Goal: Information Seeking & Learning: Find specific fact

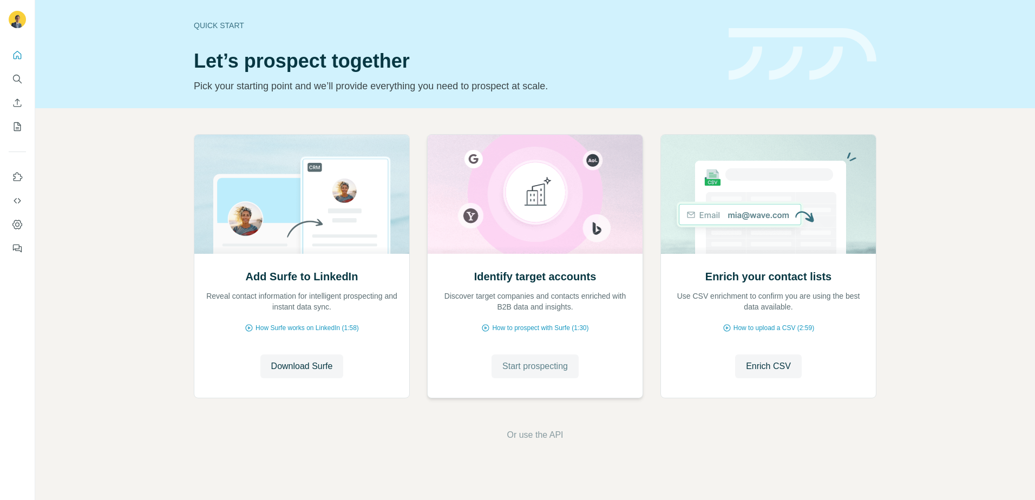
click at [559, 367] on span "Start prospecting" at bounding box center [534, 366] width 65 height 13
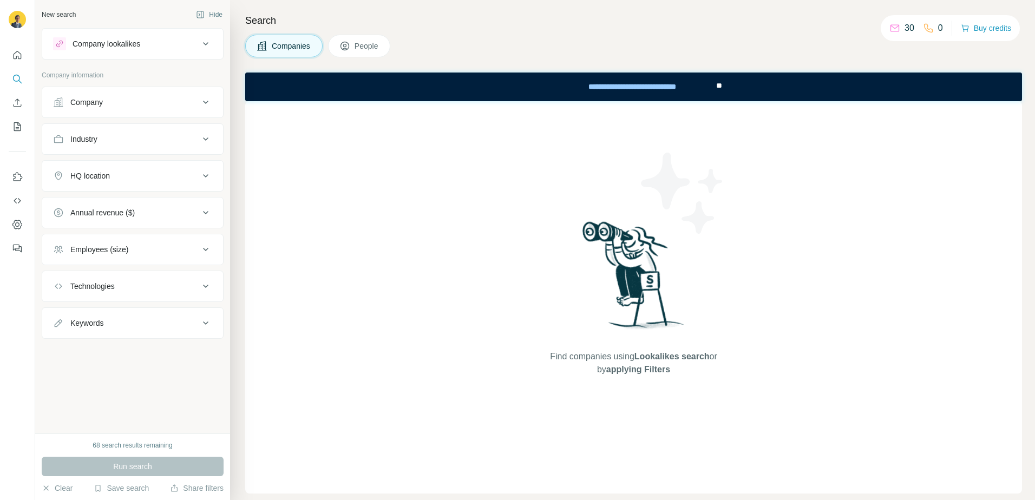
click at [200, 55] on button "Company lookalikes" at bounding box center [132, 44] width 181 height 26
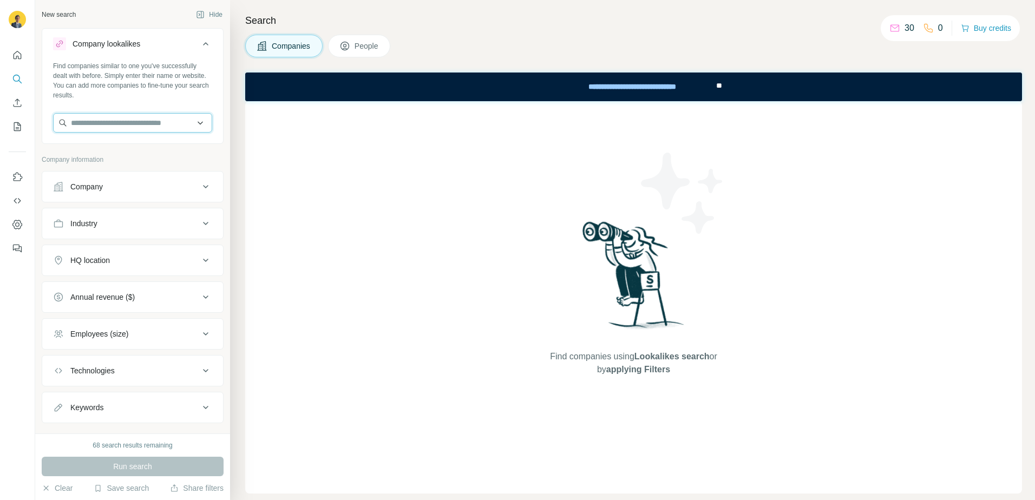
click at [120, 131] on input "text" at bounding box center [132, 122] width 159 height 19
paste input "**********"
type input "**********"
click at [147, 153] on div "SoftFinança S.A. [DOMAIN_NAME]" at bounding box center [129, 151] width 146 height 29
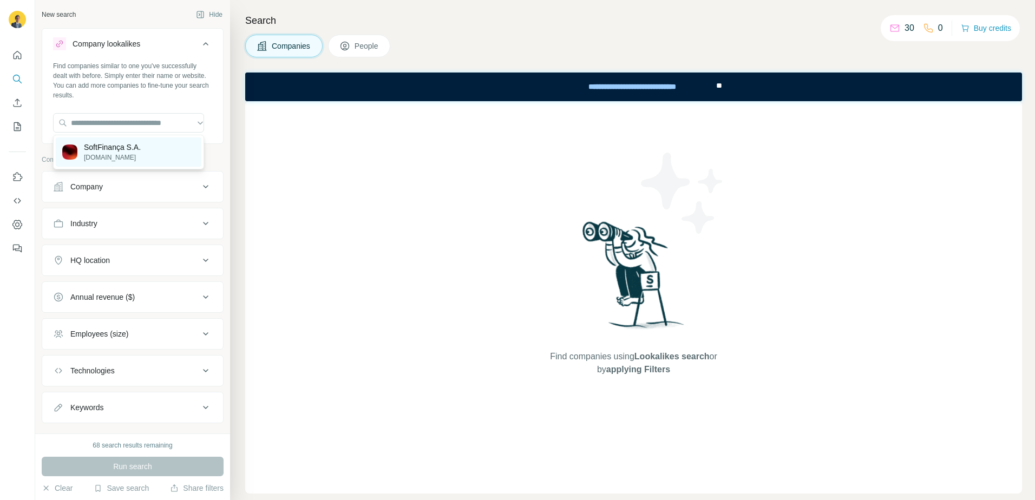
scroll to position [0, 0]
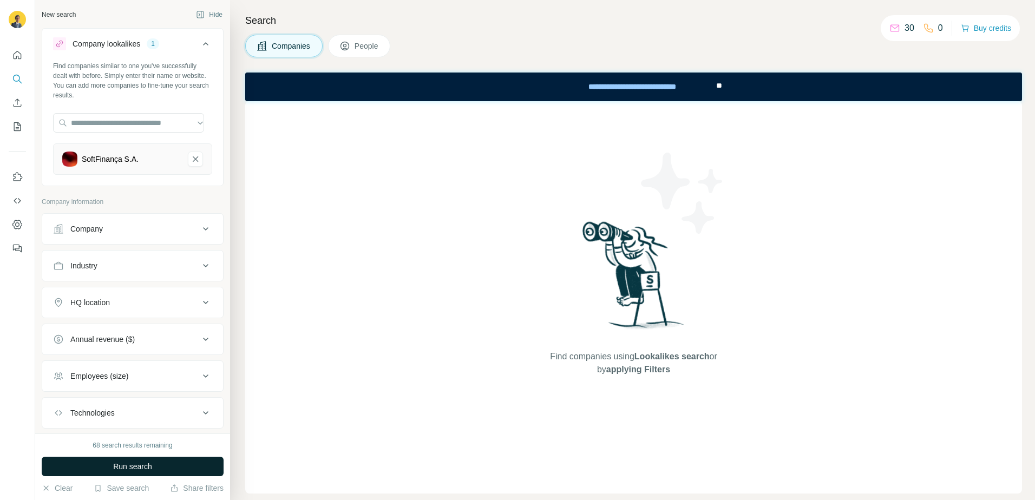
click at [169, 470] on button "Run search" at bounding box center [133, 466] width 182 height 19
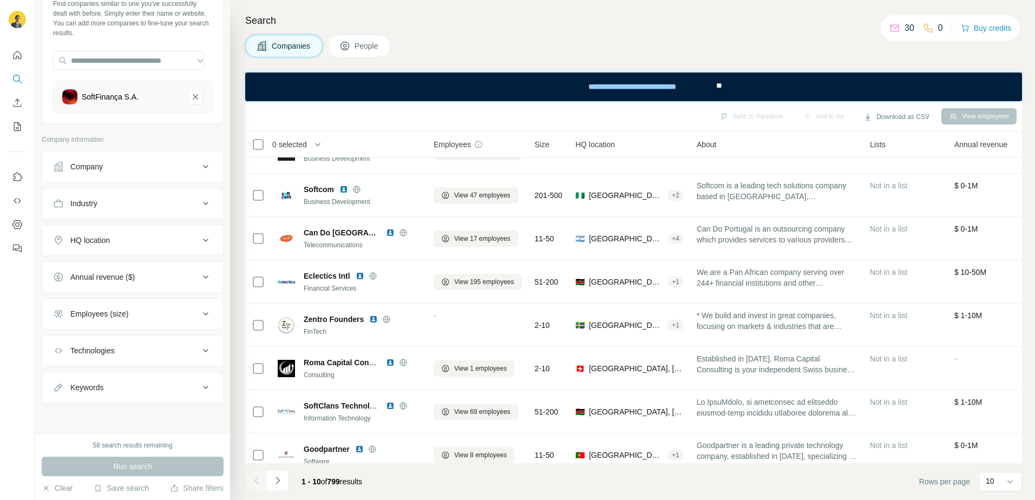
scroll to position [54, 0]
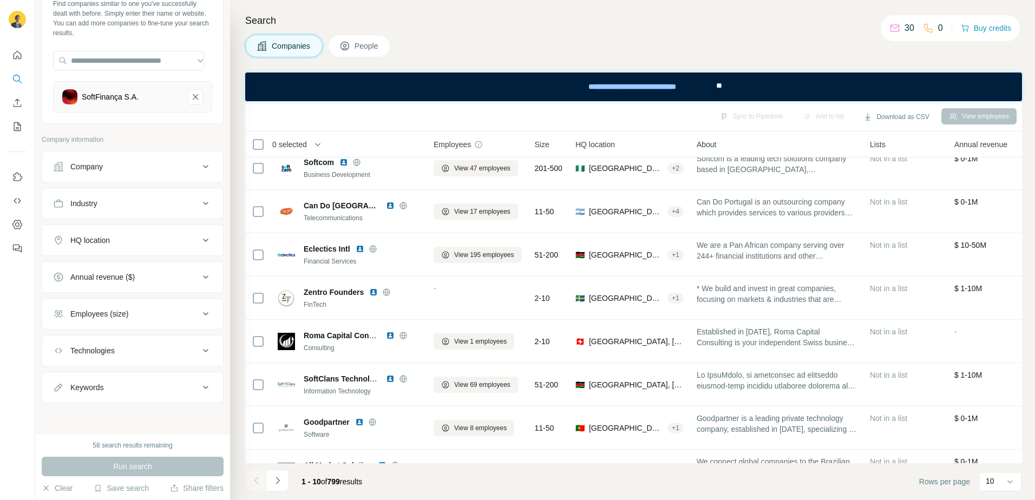
click at [376, 48] on span "People" at bounding box center [366, 46] width 25 height 11
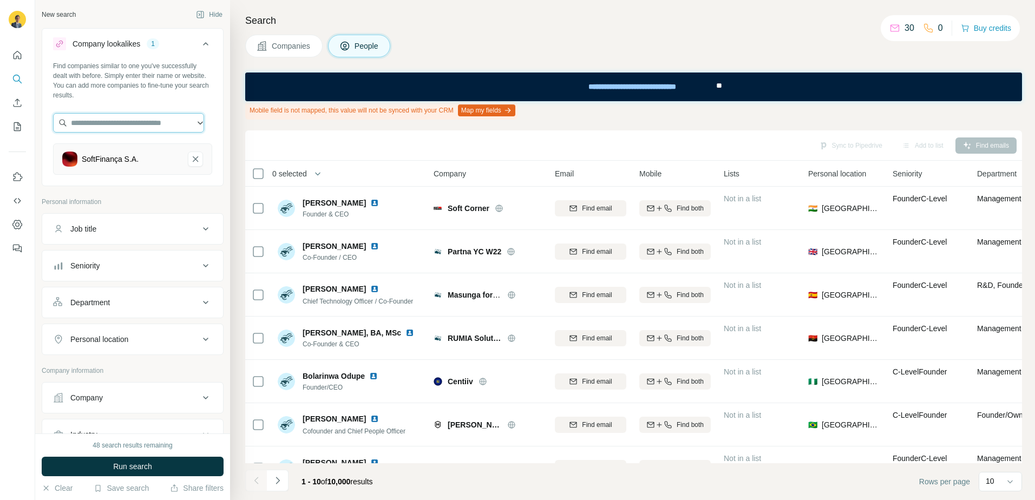
click at [193, 119] on input "text" at bounding box center [128, 122] width 151 height 19
click at [199, 119] on input "text" at bounding box center [128, 122] width 151 height 19
click at [215, 155] on div "Company lookalikes 1 Find companies similar to one you've successfully dealt wi…" at bounding box center [133, 107] width 182 height 158
drag, startPoint x: 188, startPoint y: 156, endPoint x: 157, endPoint y: 129, distance: 40.6
click at [190, 156] on icon "SoftFinança S.A.-remove-button" at bounding box center [195, 159] width 10 height 11
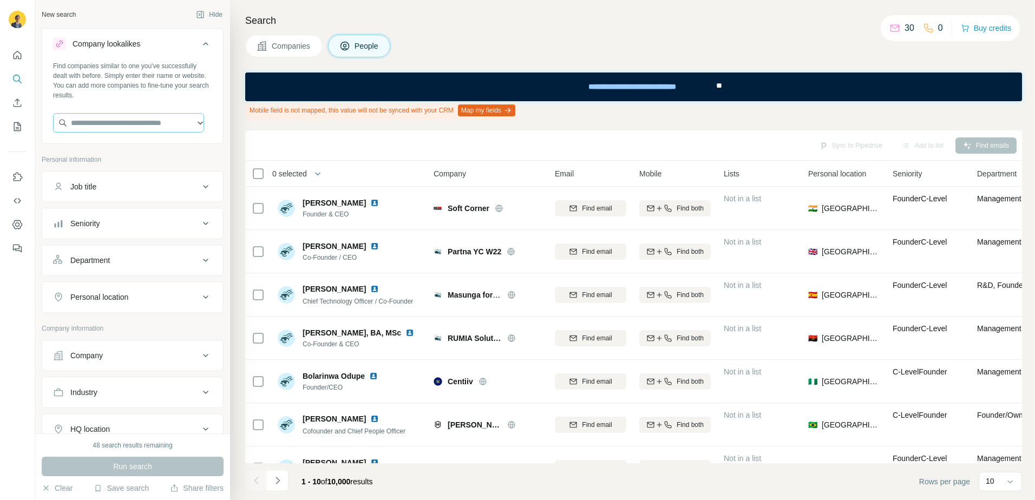
drag, startPoint x: 132, startPoint y: 107, endPoint x: 136, endPoint y: 120, distance: 14.0
click at [134, 113] on div "Find companies similar to one you've successfully dealt with before. Simply ent…" at bounding box center [132, 101] width 181 height 80
click at [136, 121] on input "text" at bounding box center [128, 122] width 151 height 19
paste input "**********"
type input "**********"
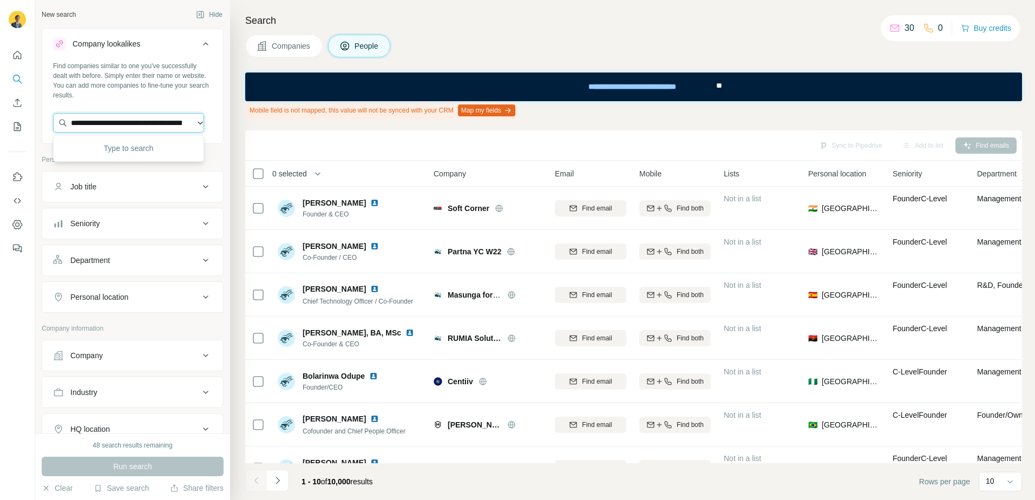
scroll to position [0, 997]
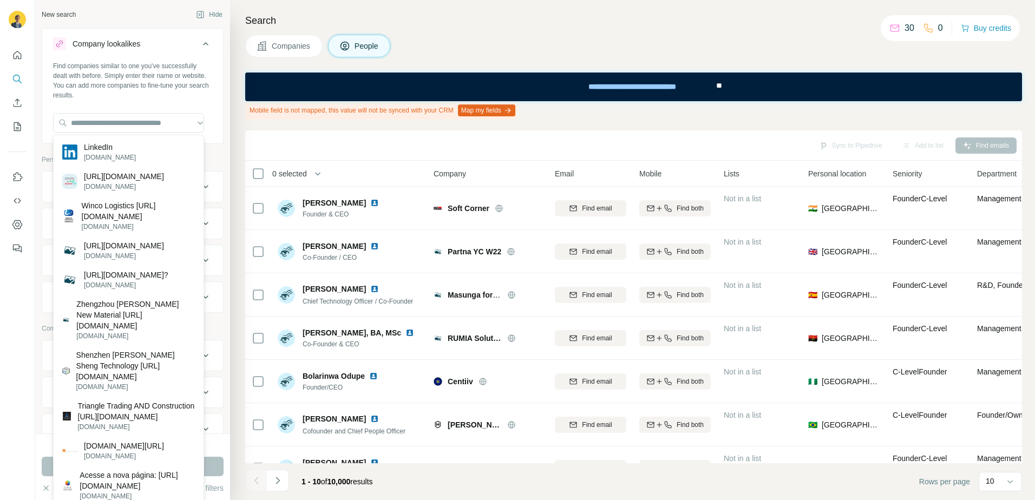
click at [180, 103] on div "Find companies similar to one you've successfully dealt with before. Simply ent…" at bounding box center [132, 101] width 181 height 80
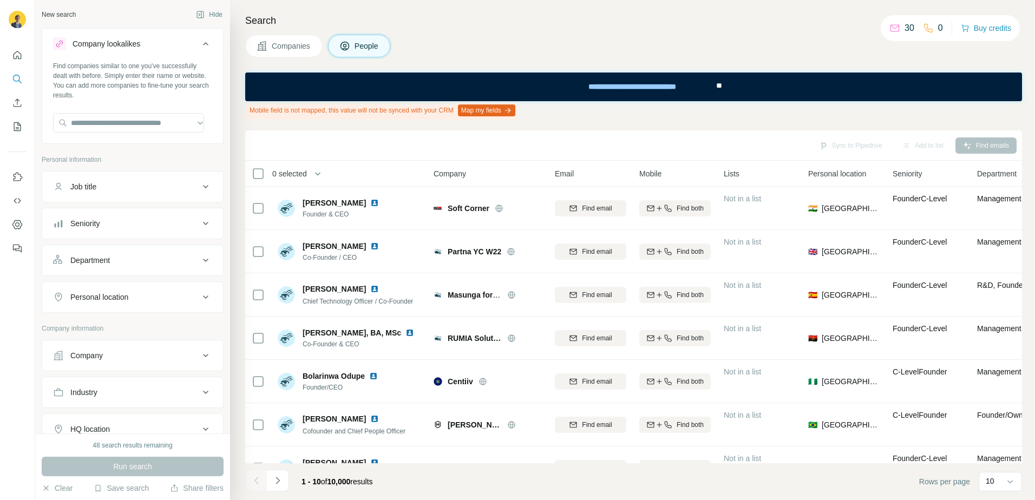
scroll to position [0, 0]
click at [193, 124] on input "text" at bounding box center [128, 122] width 151 height 19
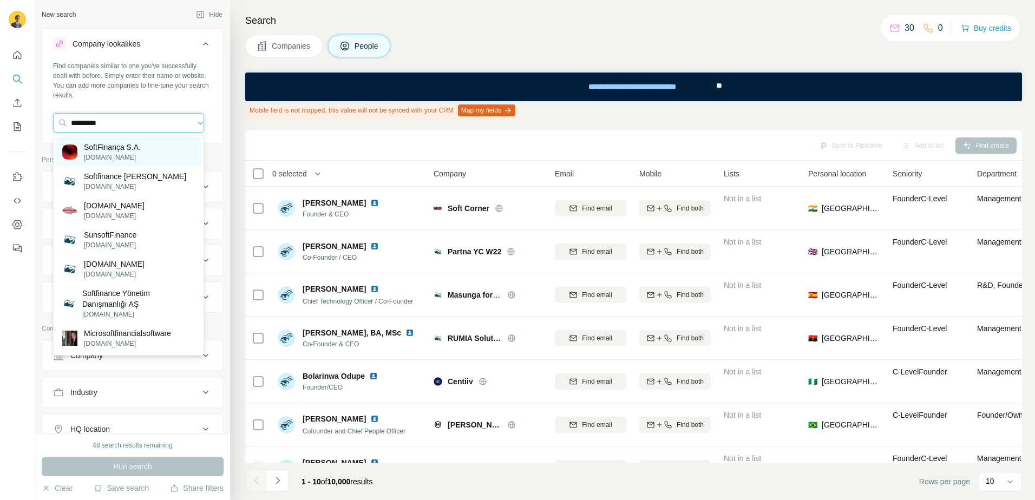
type input "*********"
click at [95, 161] on p "[DOMAIN_NAME]" at bounding box center [112, 158] width 57 height 10
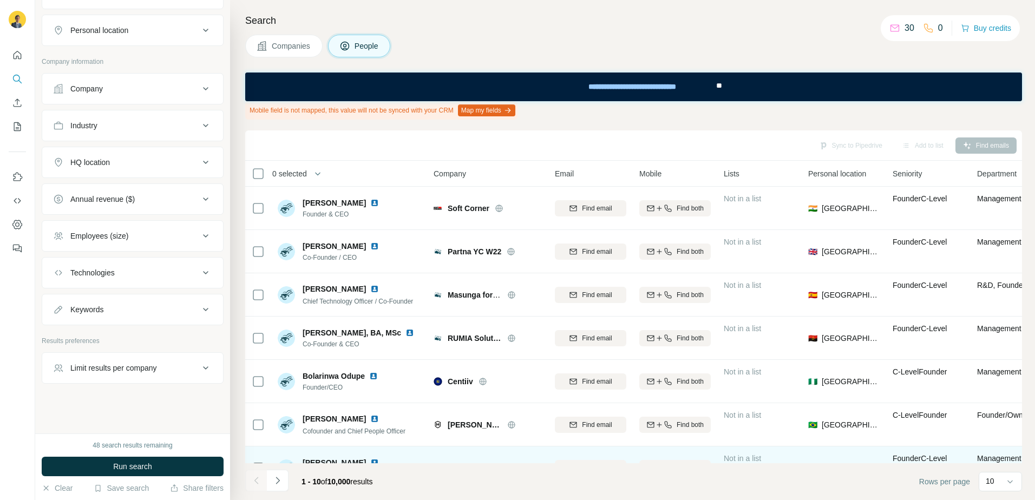
scroll to position [162, 0]
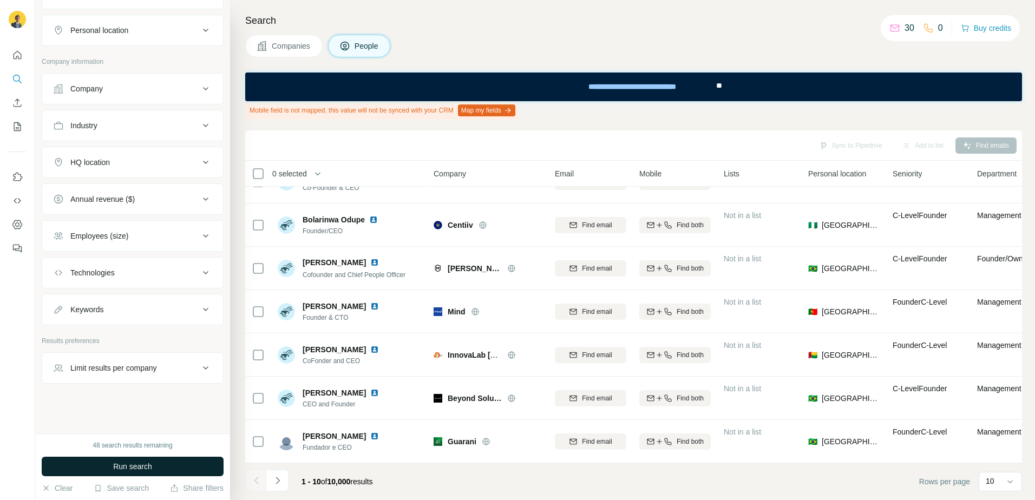
click at [139, 466] on span "Run search" at bounding box center [132, 466] width 39 height 11
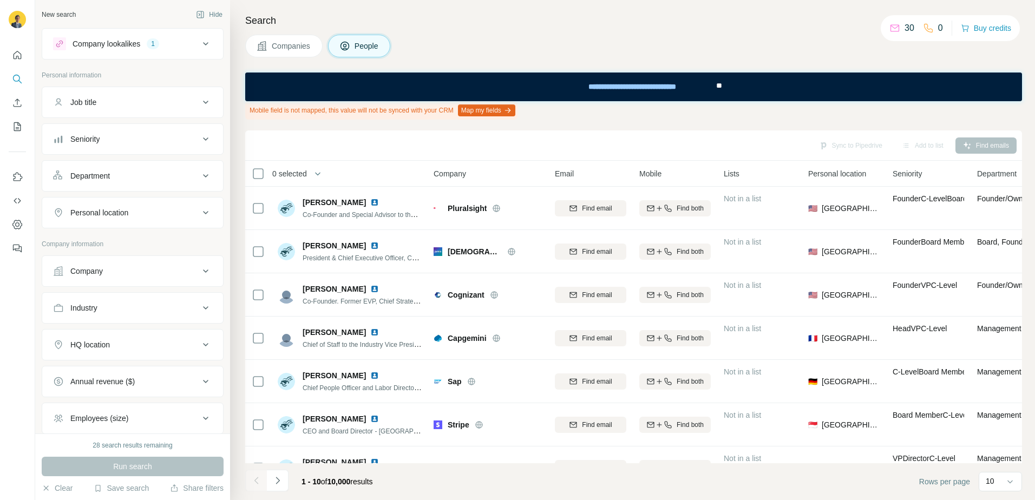
click at [205, 44] on button "Company lookalikes 1" at bounding box center [132, 44] width 181 height 26
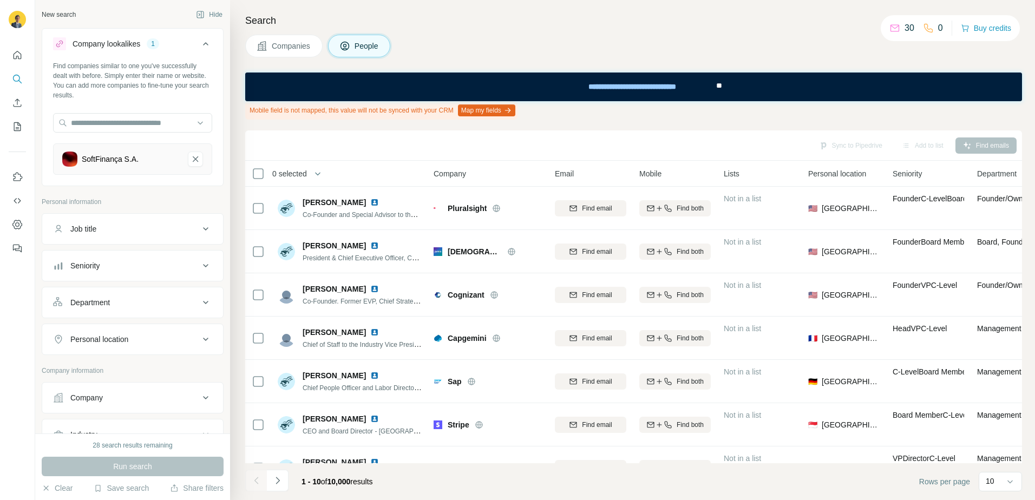
click at [190, 154] on icon "SoftFinança S.A.-remove-button" at bounding box center [195, 159] width 10 height 11
click at [202, 42] on icon at bounding box center [205, 43] width 13 height 13
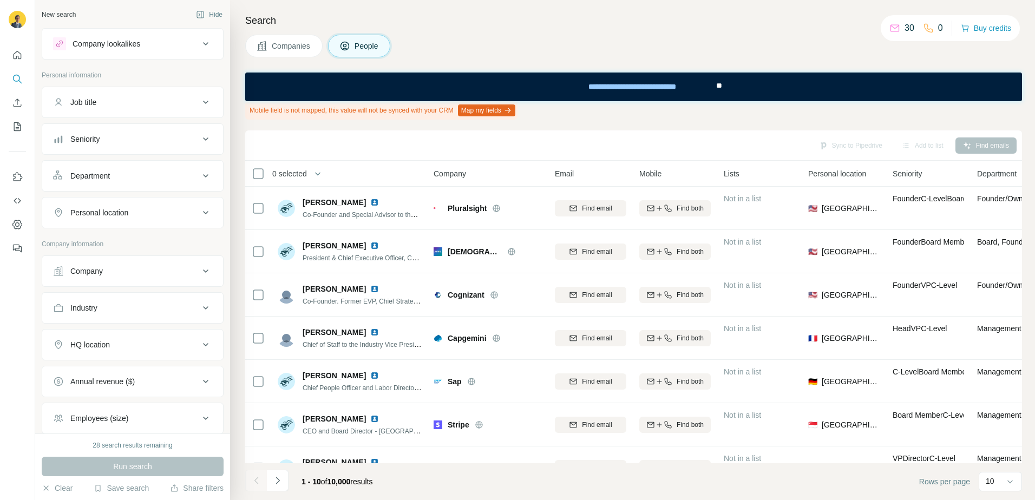
click at [178, 268] on div "Company" at bounding box center [126, 271] width 146 height 11
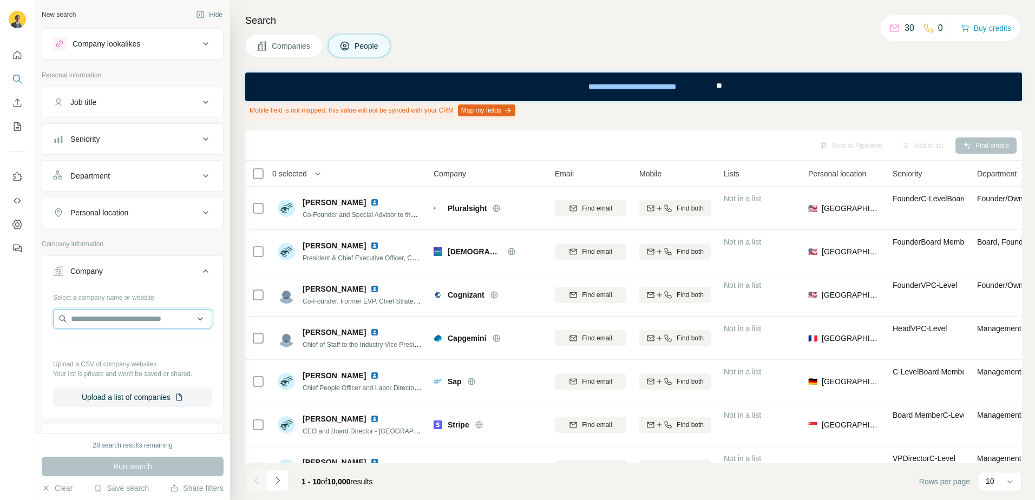
click at [153, 312] on input "text" at bounding box center [132, 318] width 159 height 19
paste input "**********"
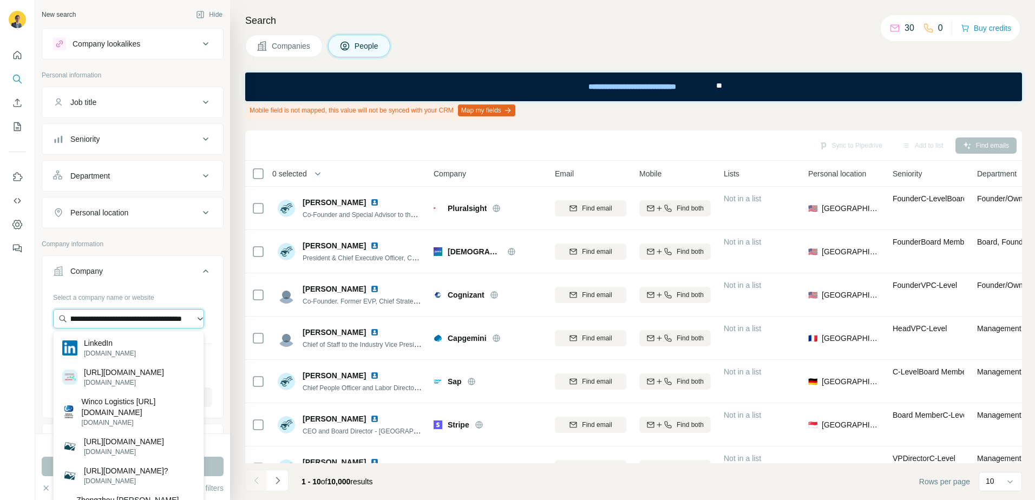
scroll to position [0, 997]
drag, startPoint x: 66, startPoint y: 319, endPoint x: 207, endPoint y: 324, distance: 141.3
click at [207, 326] on div "**********" at bounding box center [132, 351] width 181 height 127
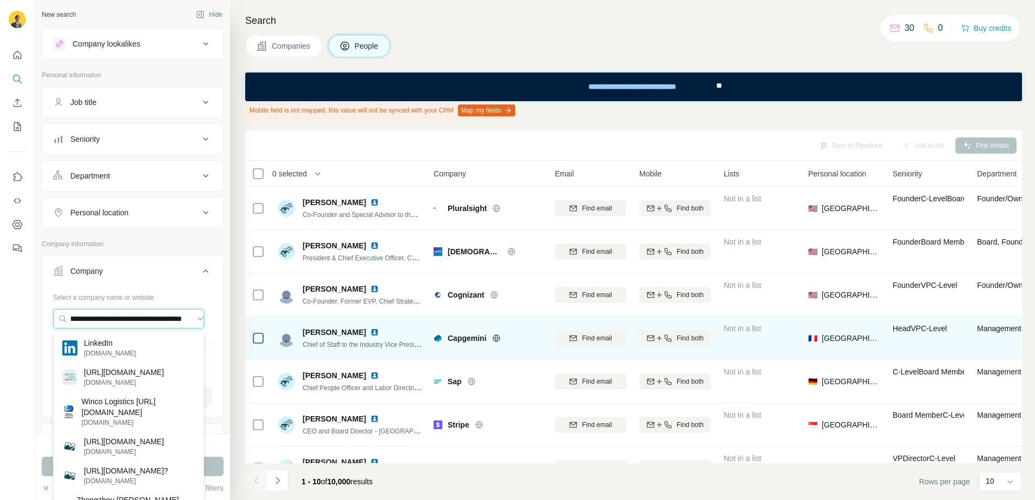
drag, startPoint x: 67, startPoint y: 321, endPoint x: 308, endPoint y: 344, distance: 243.0
click at [308, 344] on div "**********" at bounding box center [534, 250] width 999 height 500
paste input "text"
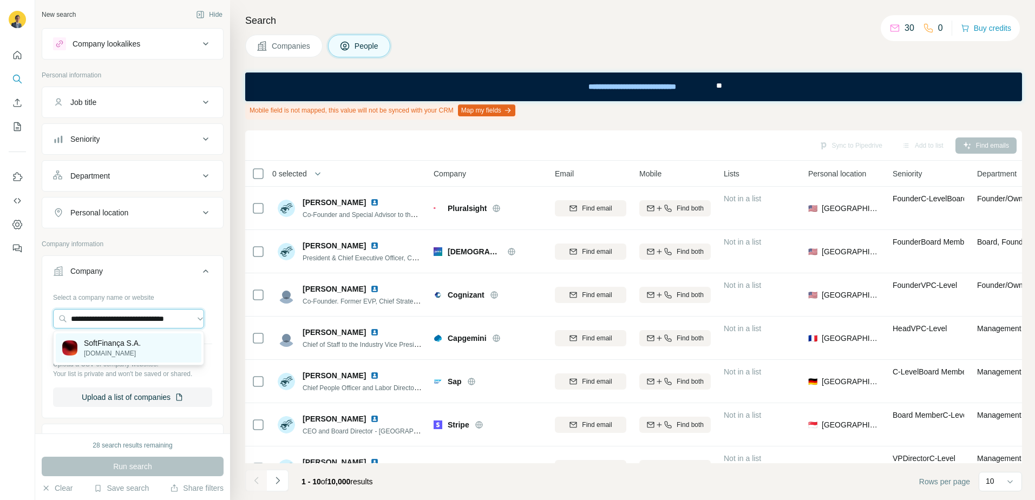
type input "**********"
click at [145, 347] on div "SoftFinança S.A. [DOMAIN_NAME]" at bounding box center [129, 347] width 146 height 29
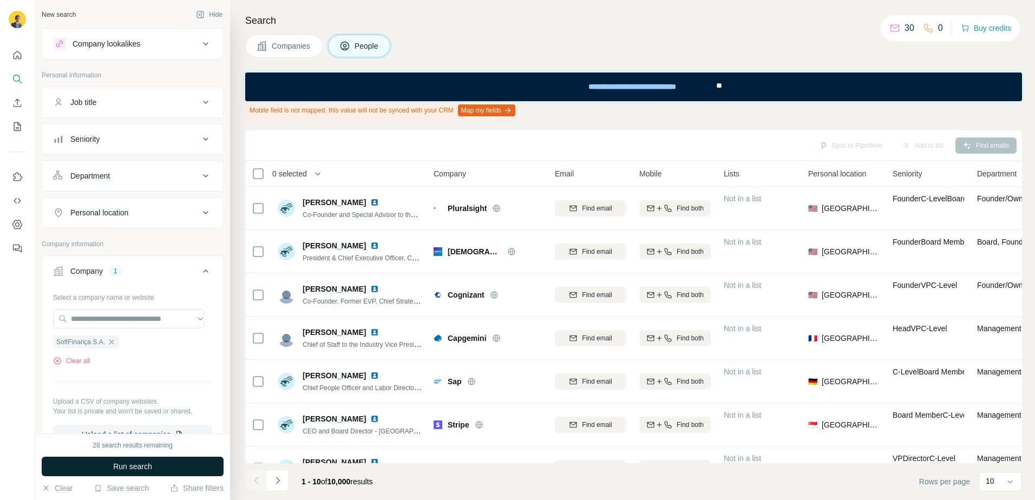
click at [146, 467] on span "Run search" at bounding box center [132, 466] width 39 height 11
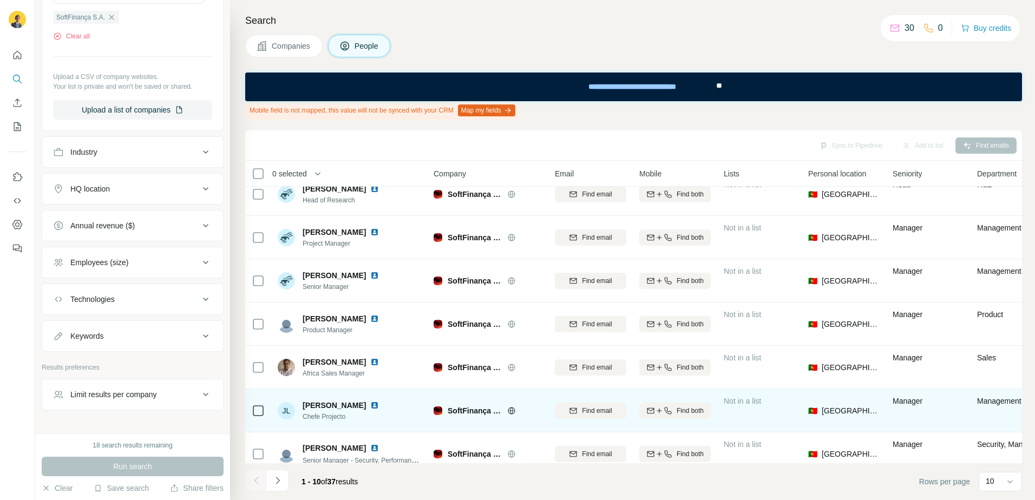
scroll to position [162, 0]
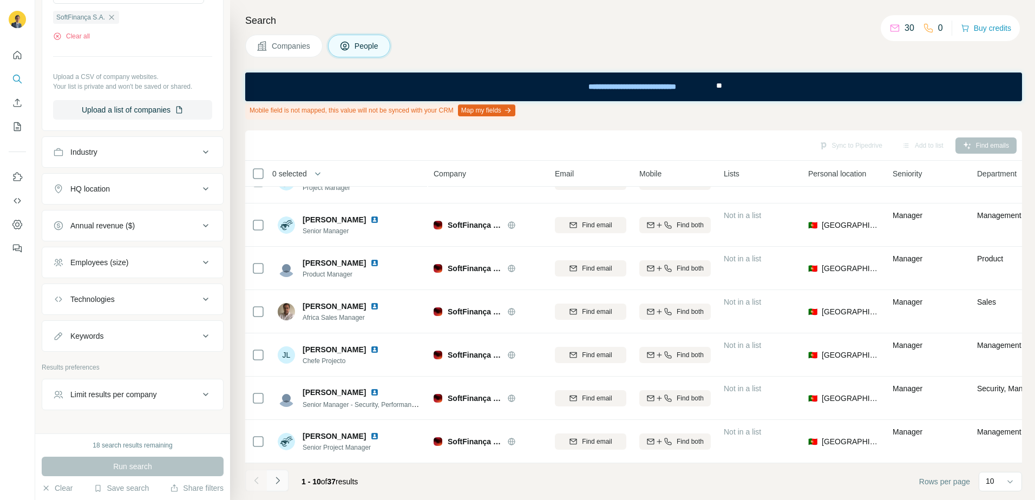
click at [280, 483] on icon "Navigate to next page" at bounding box center [277, 480] width 11 height 11
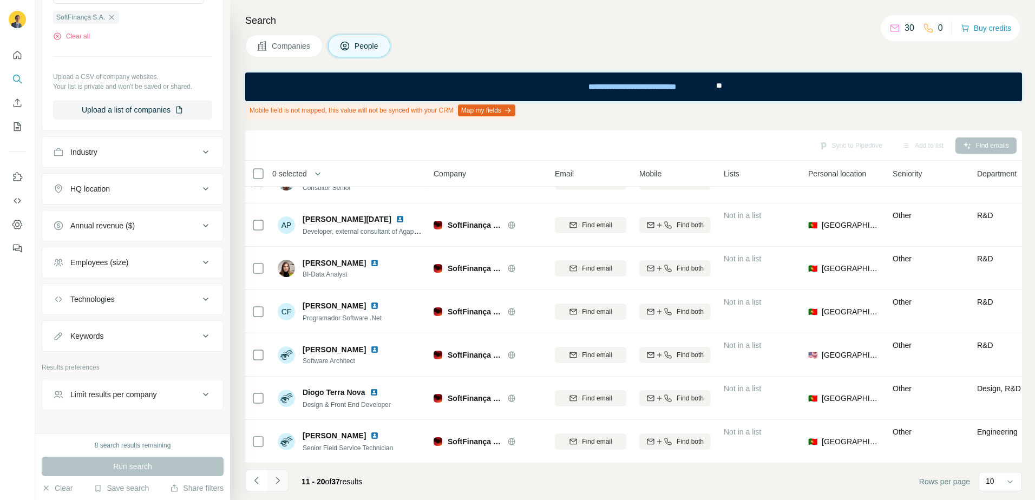
click at [281, 477] on icon "Navigate to next page" at bounding box center [277, 480] width 11 height 11
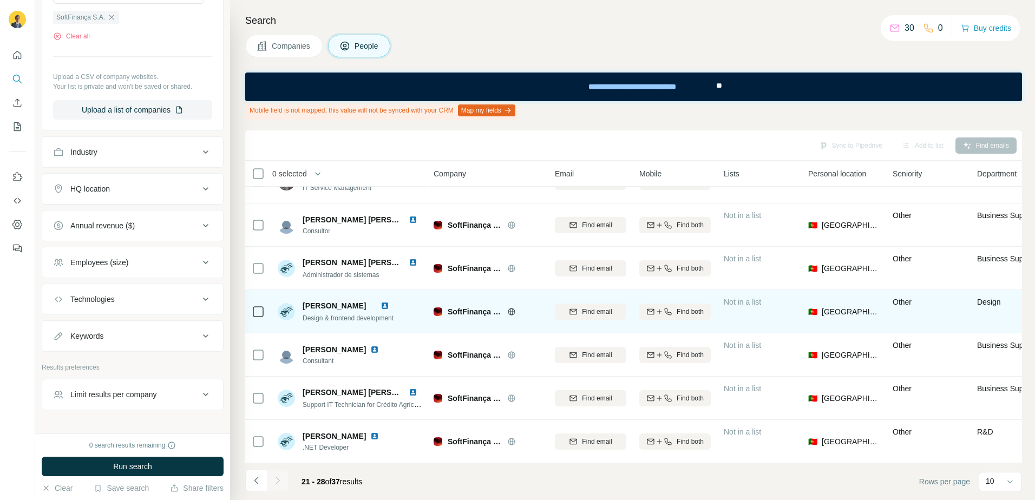
scroll to position [75, 0]
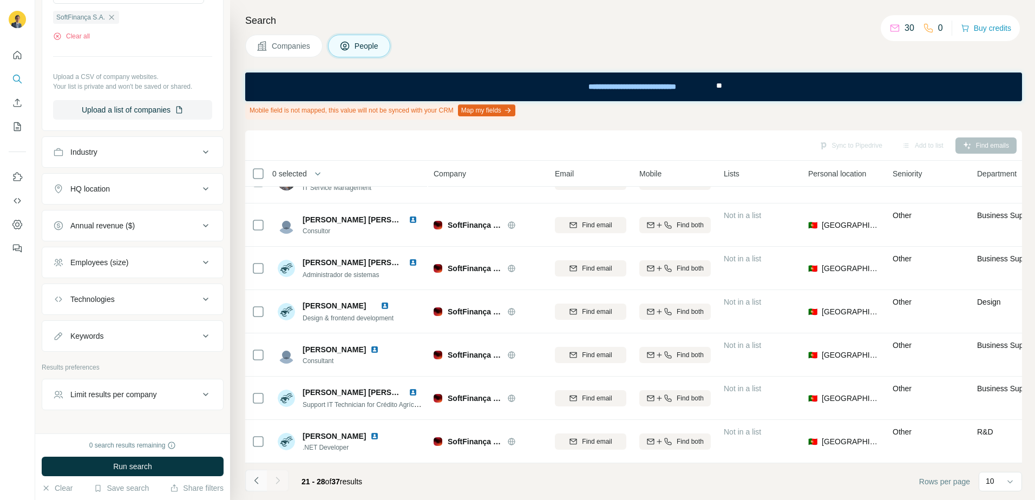
click at [259, 479] on icon "Navigate to previous page" at bounding box center [256, 480] width 11 height 11
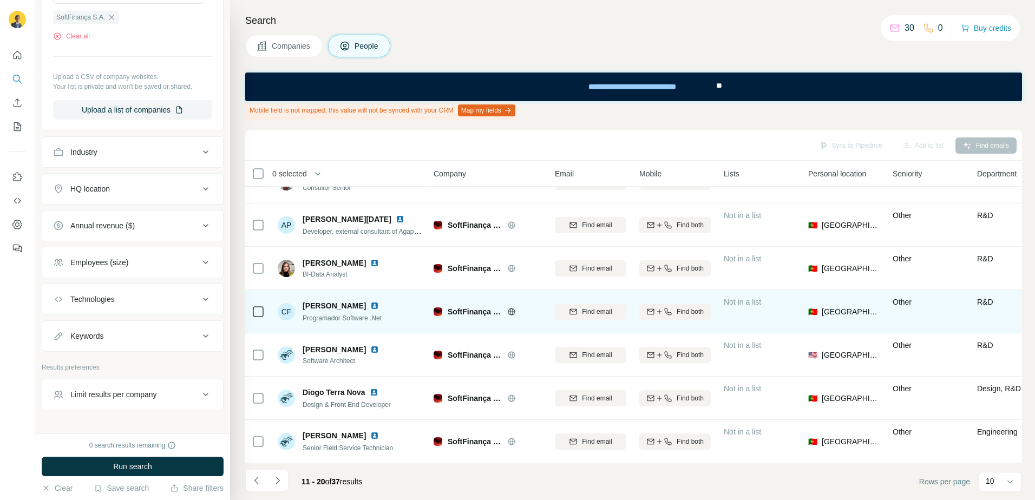
scroll to position [162, 0]
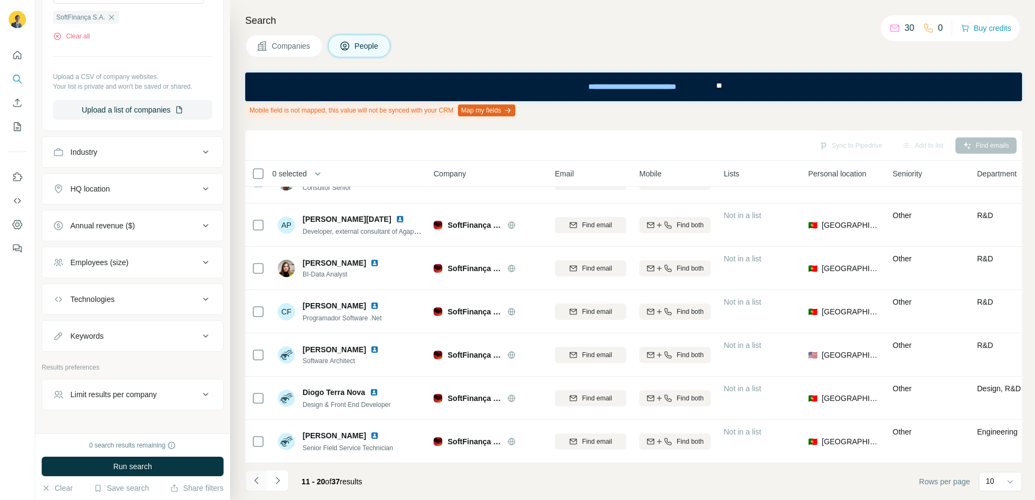
click at [255, 484] on icon "Navigate to previous page" at bounding box center [256, 480] width 11 height 11
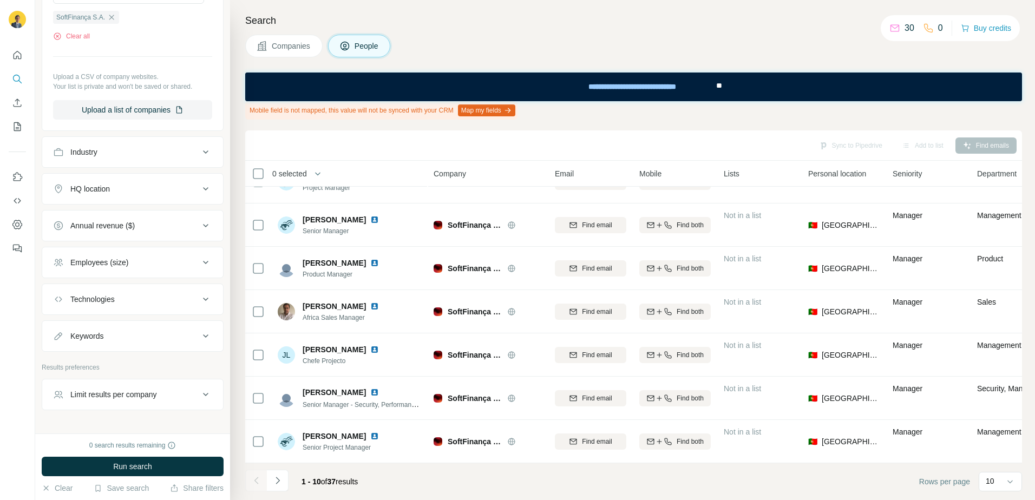
click at [697, 37] on div "Companies People" at bounding box center [633, 46] width 776 height 23
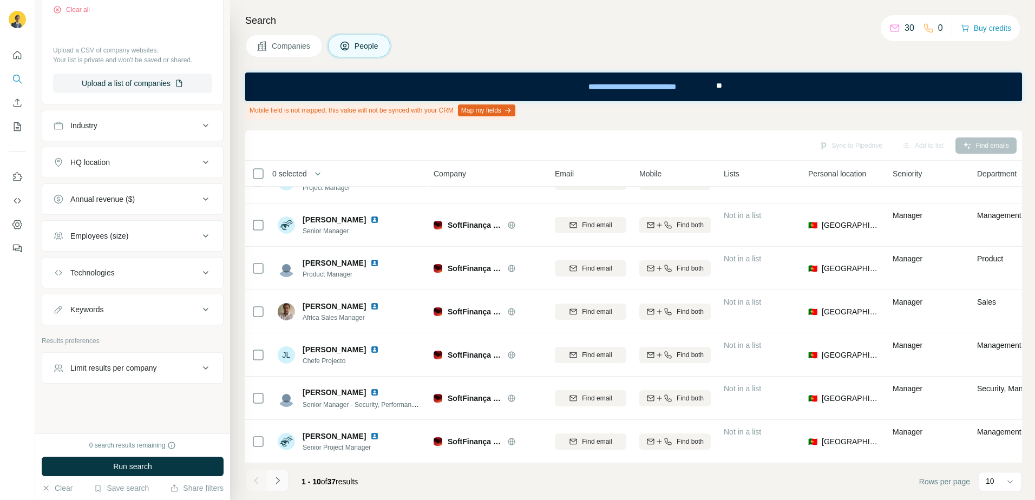
click at [280, 485] on icon "Navigate to next page" at bounding box center [277, 480] width 11 height 11
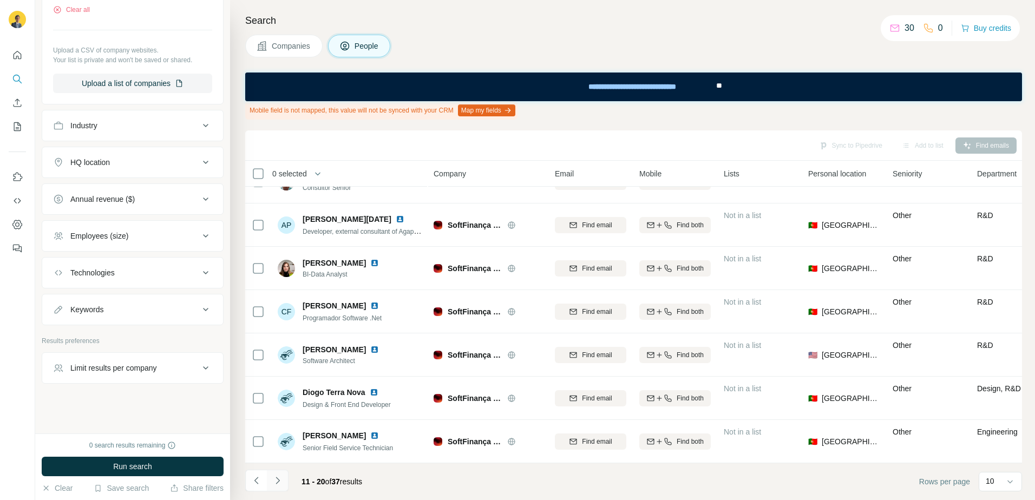
click at [281, 483] on icon "Navigate to next page" at bounding box center [277, 480] width 11 height 11
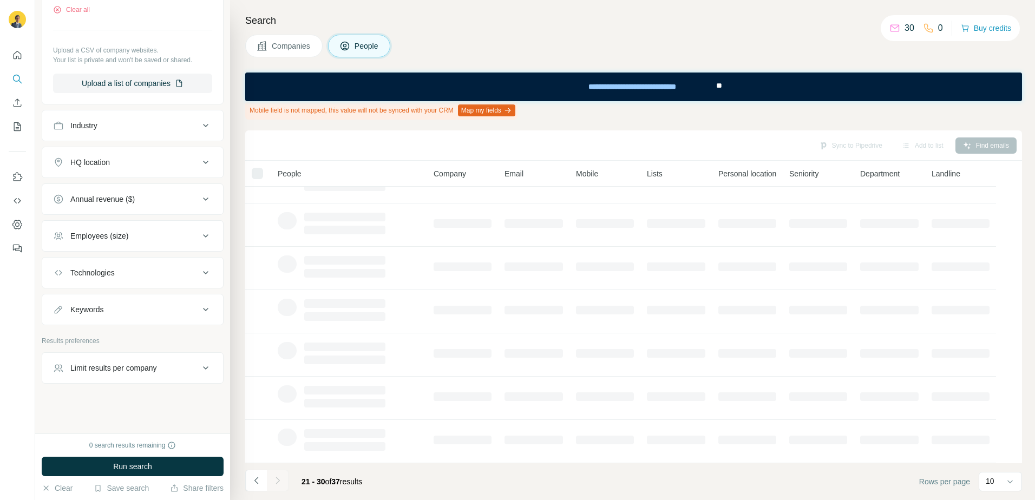
scroll to position [75, 0]
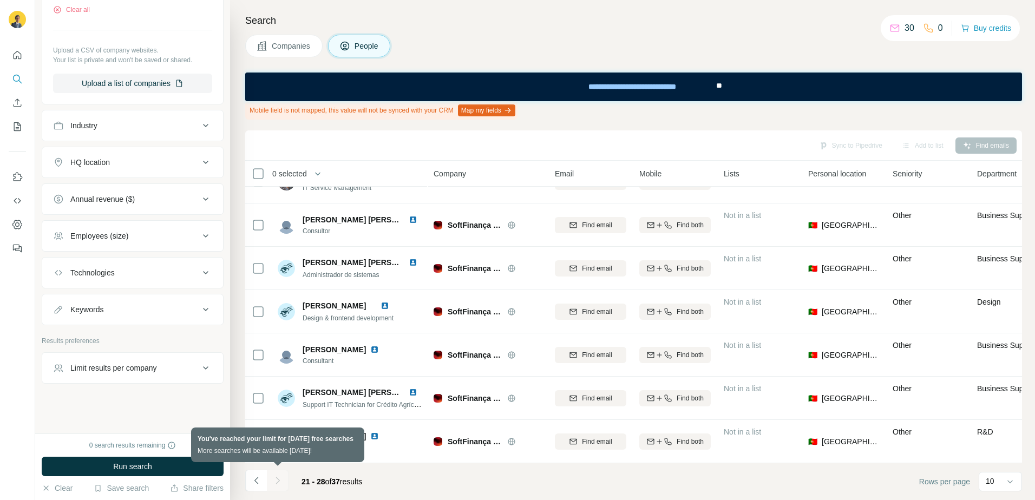
click at [281, 483] on div at bounding box center [278, 481] width 22 height 22
click at [258, 475] on button "Navigate to previous page" at bounding box center [256, 481] width 22 height 22
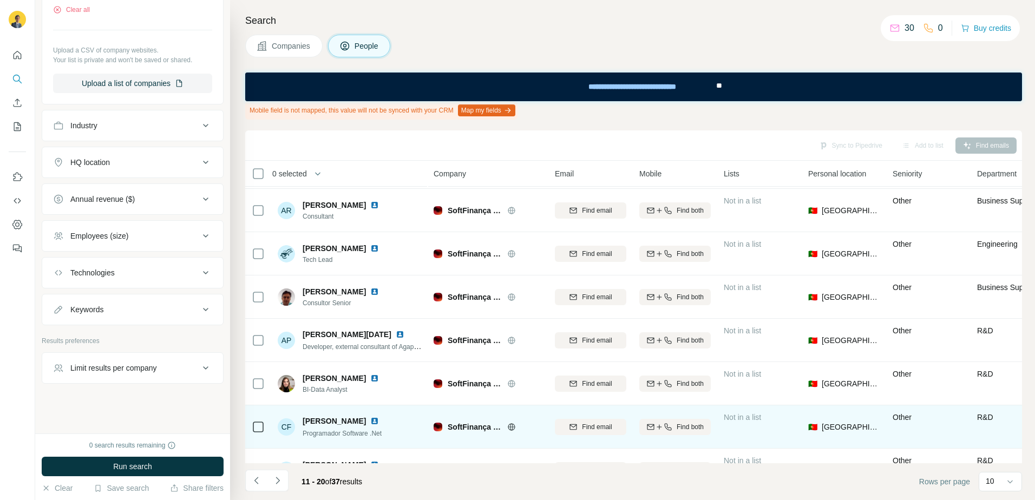
scroll to position [0, 0]
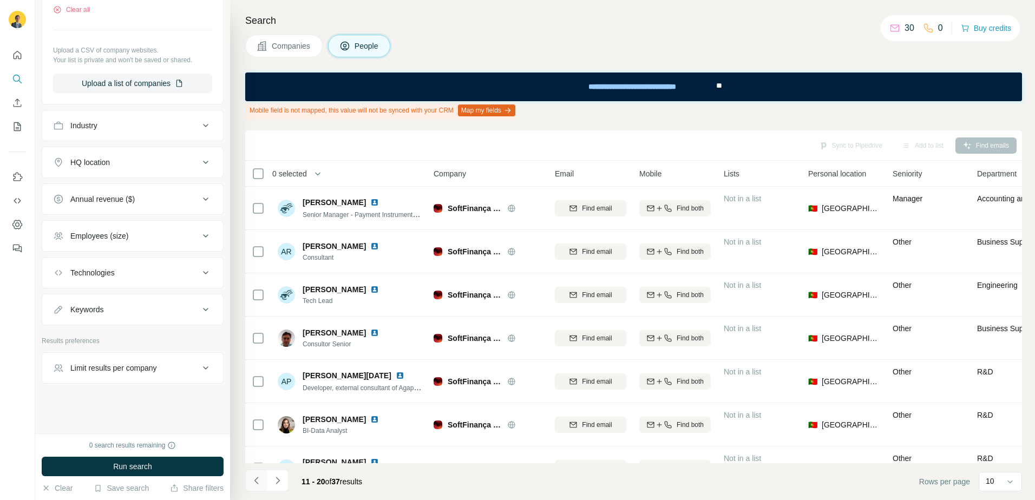
click at [261, 482] on icon "Navigate to previous page" at bounding box center [256, 480] width 11 height 11
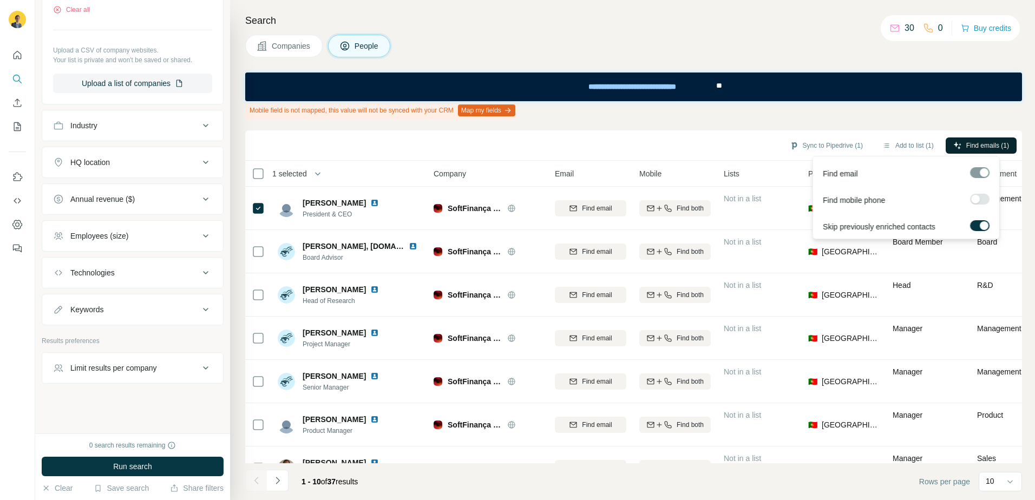
click at [977, 143] on span "Find emails (1)" at bounding box center [987, 146] width 43 height 10
click at [978, 146] on span "Find emails (2)" at bounding box center [987, 146] width 43 height 10
